Goal: Information Seeking & Learning: Learn about a topic

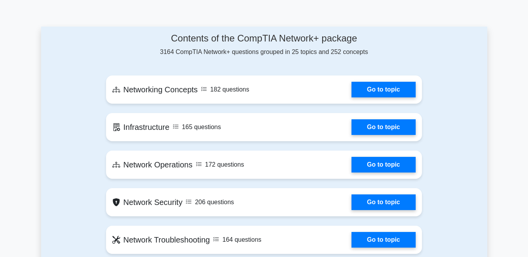
scroll to position [392, 0]
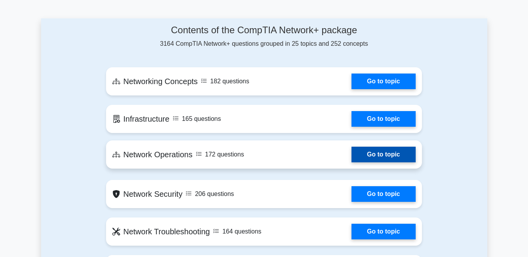
click at [369, 153] on link "Go to topic" at bounding box center [384, 155] width 64 height 16
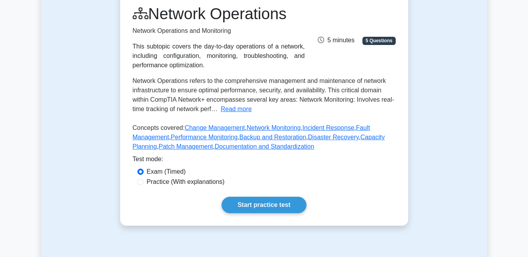
scroll to position [157, 0]
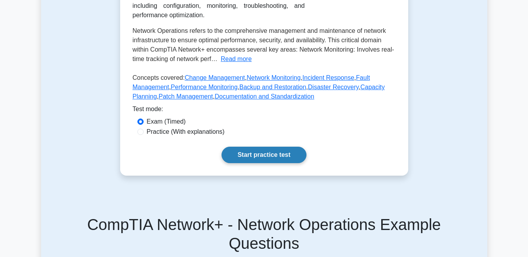
click at [263, 152] on link "Start practice test" at bounding box center [264, 155] width 85 height 16
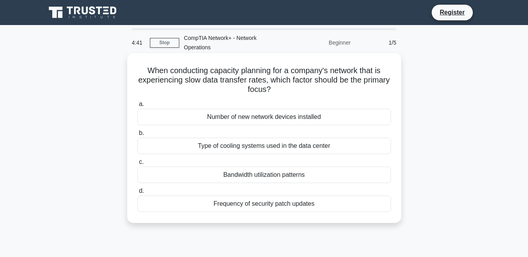
click at [264, 118] on div "Number of new network devices installed" at bounding box center [265, 117] width 254 height 16
click at [138, 107] on input "a. Number of new network devices installed" at bounding box center [138, 104] width 0 height 5
